Goal: Information Seeking & Learning: Learn about a topic

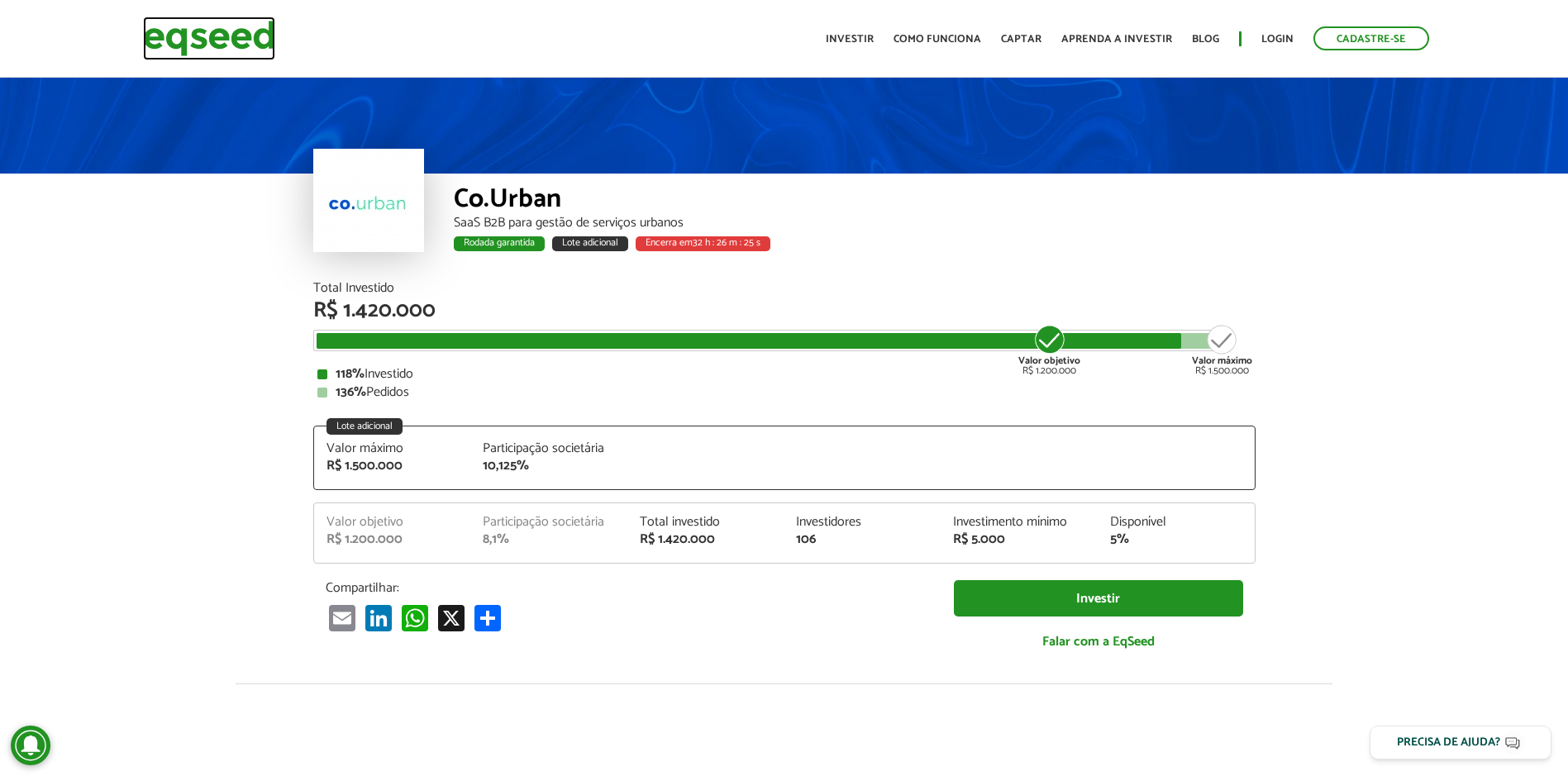
click at [267, 38] on img at bounding box center [208, 38] width 132 height 44
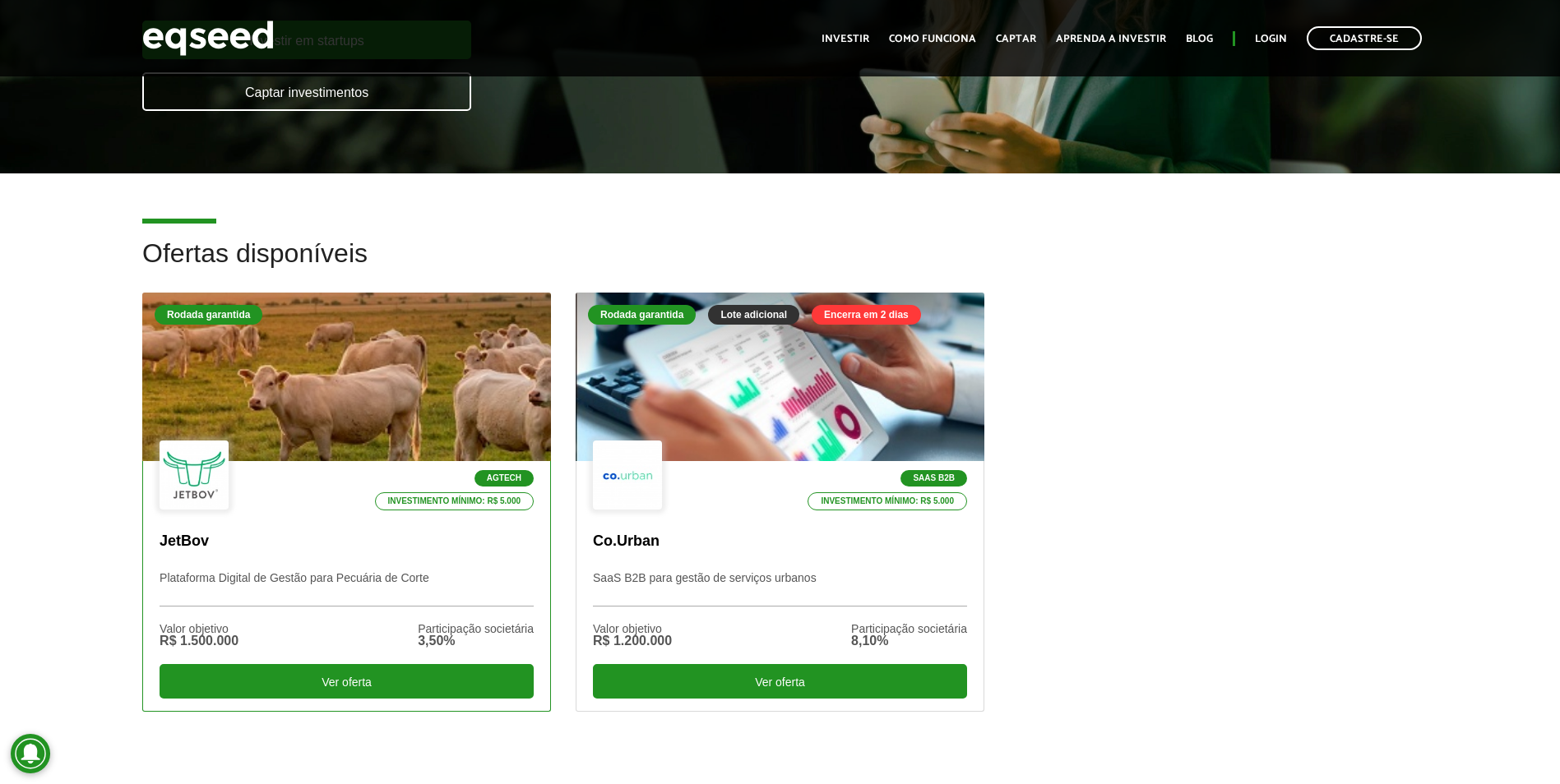
scroll to position [329, 0]
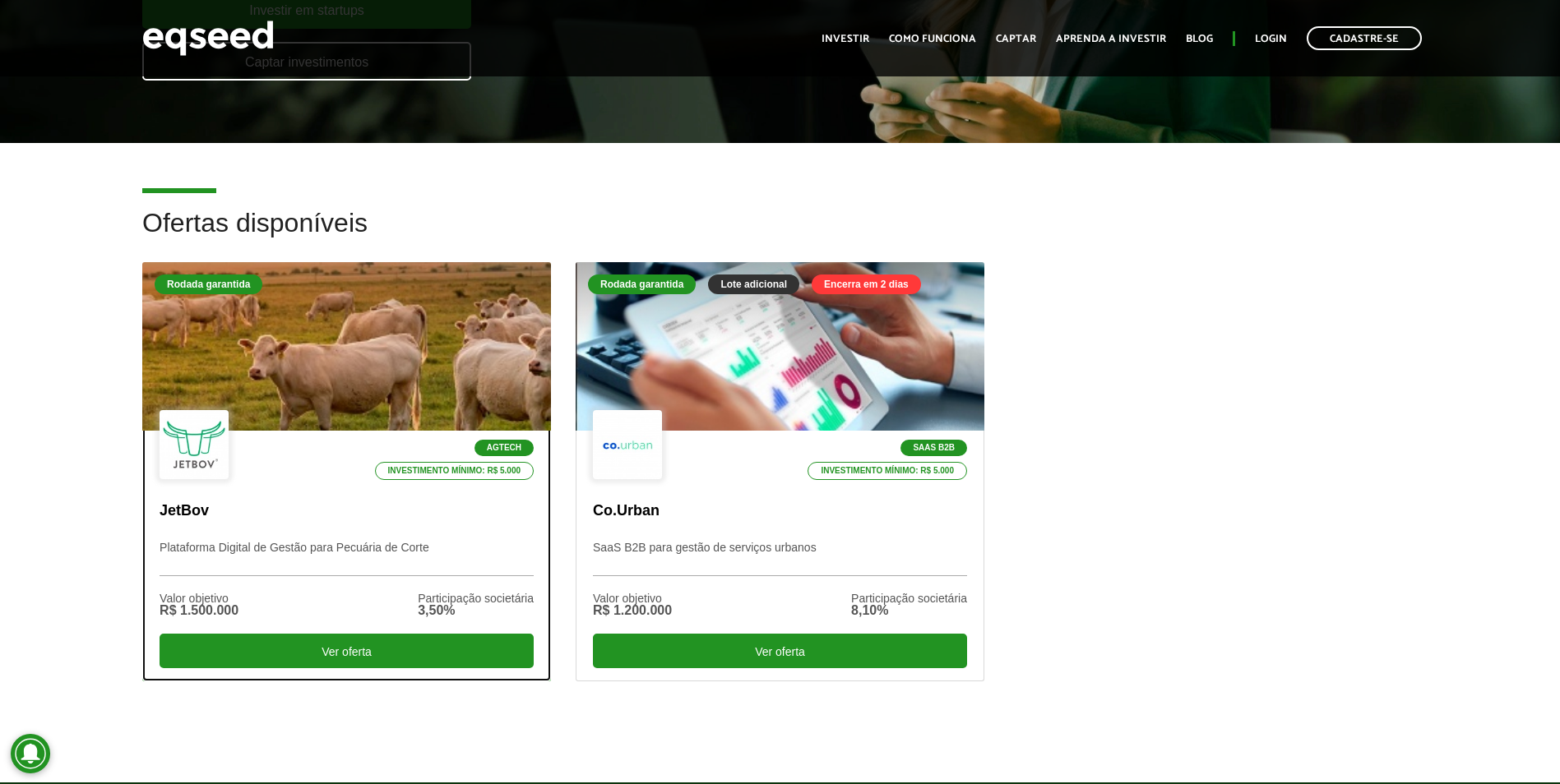
click at [333, 341] on div at bounding box center [346, 347] width 490 height 203
